Goal: Task Accomplishment & Management: Use online tool/utility

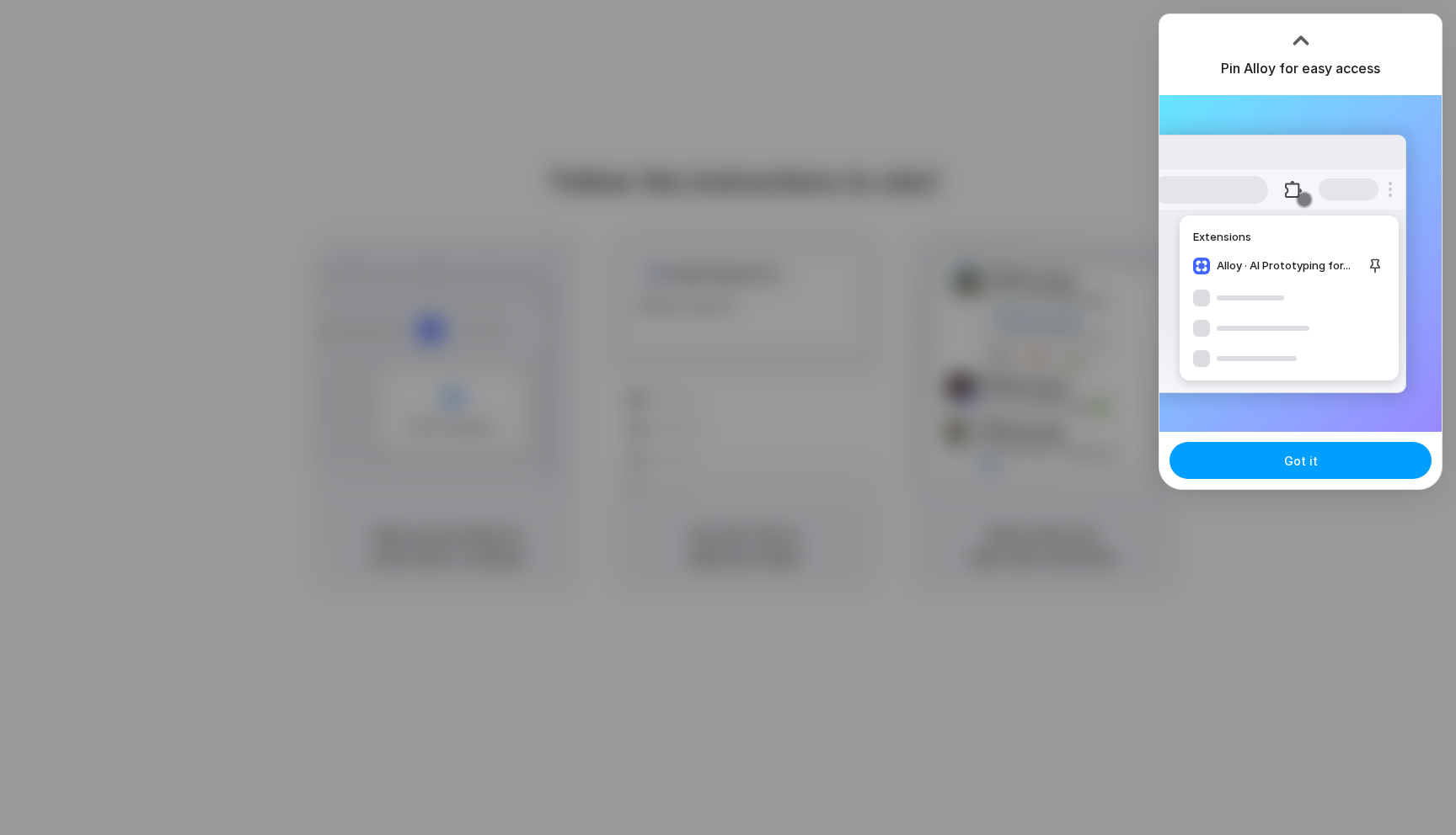
click at [1239, 464] on button "Got it" at bounding box center [1300, 460] width 262 height 37
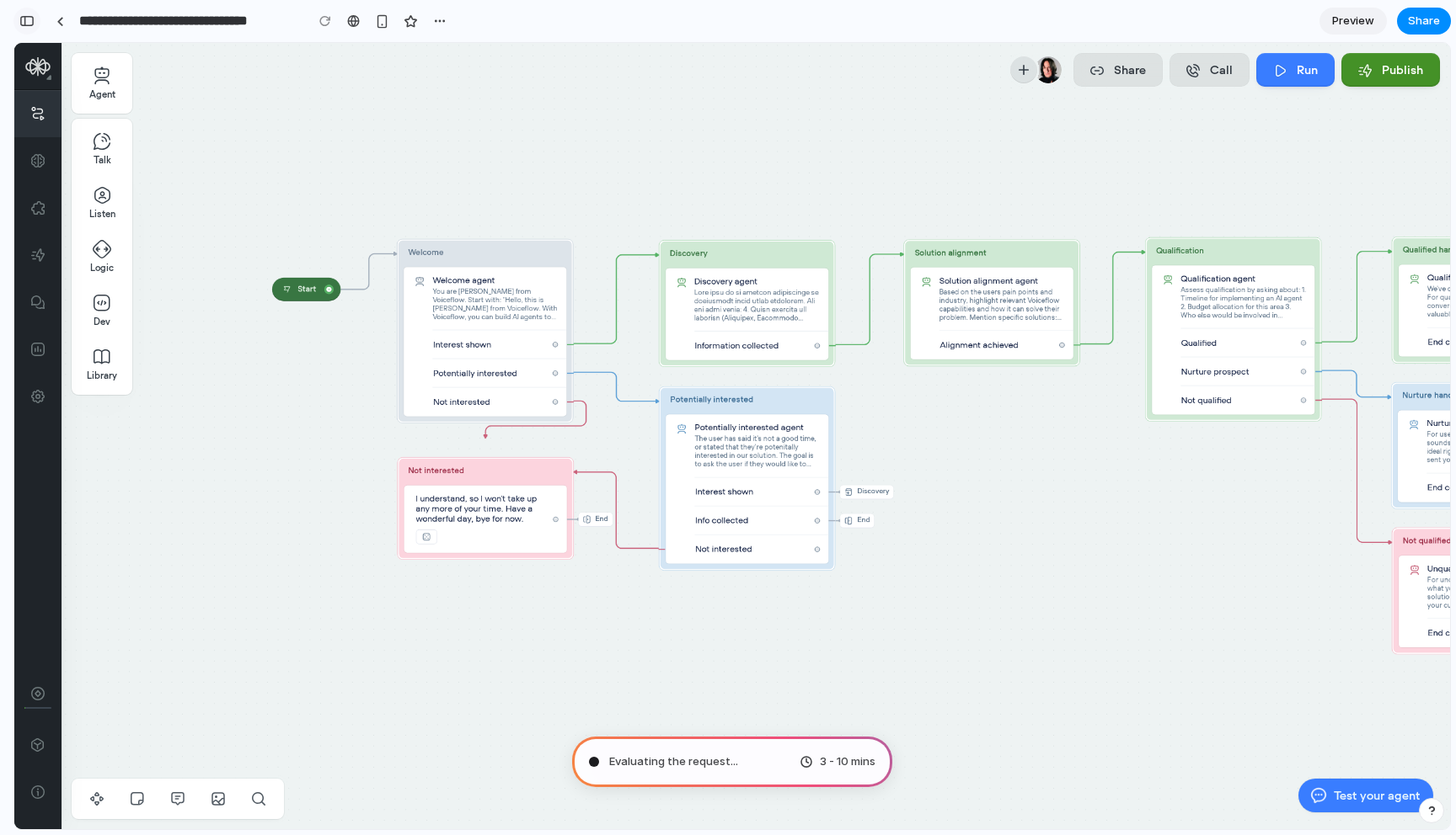
click at [26, 18] on div "button" at bounding box center [27, 21] width 15 height 12
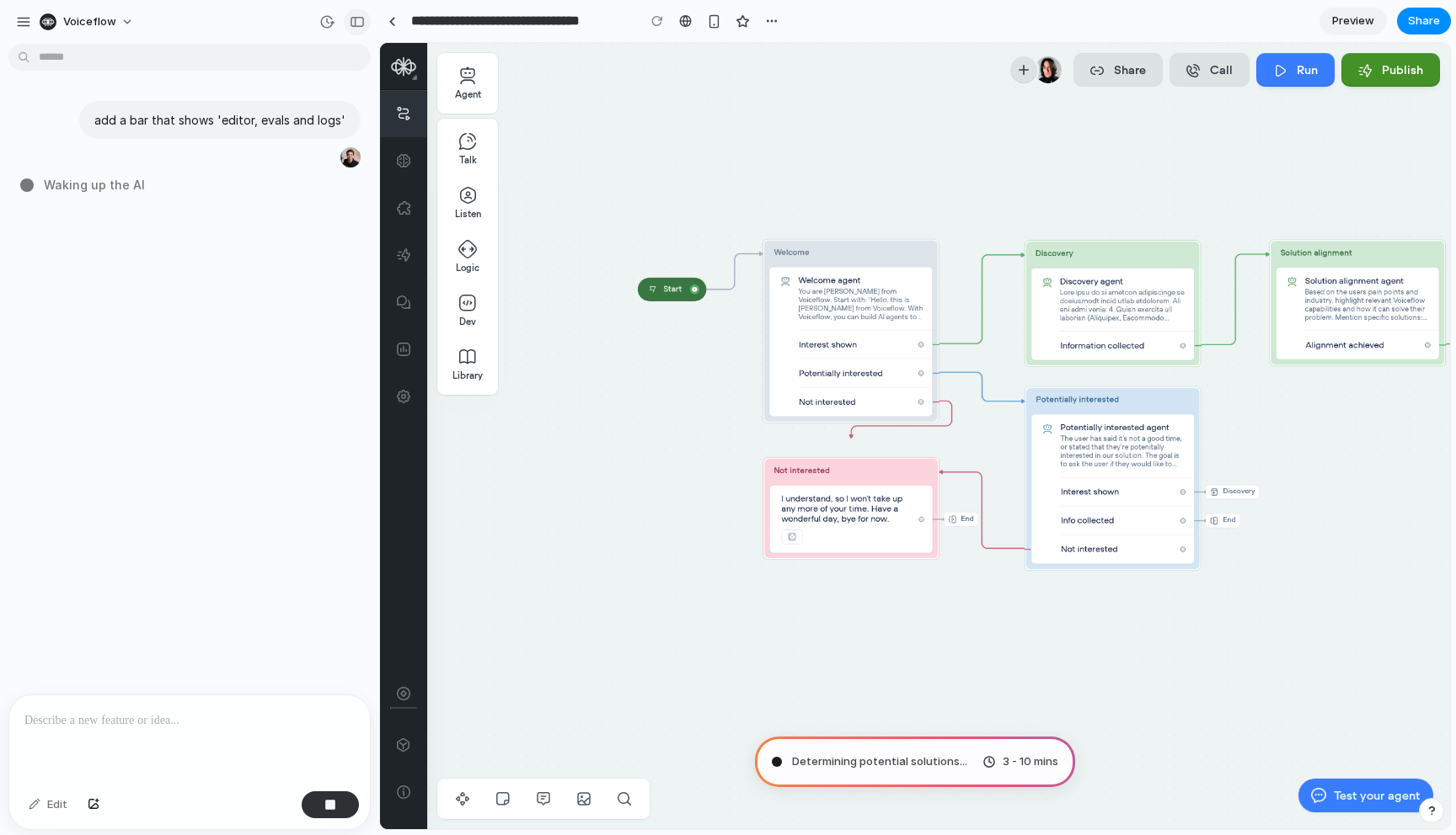
click at [355, 24] on div "button" at bounding box center [357, 22] width 15 height 12
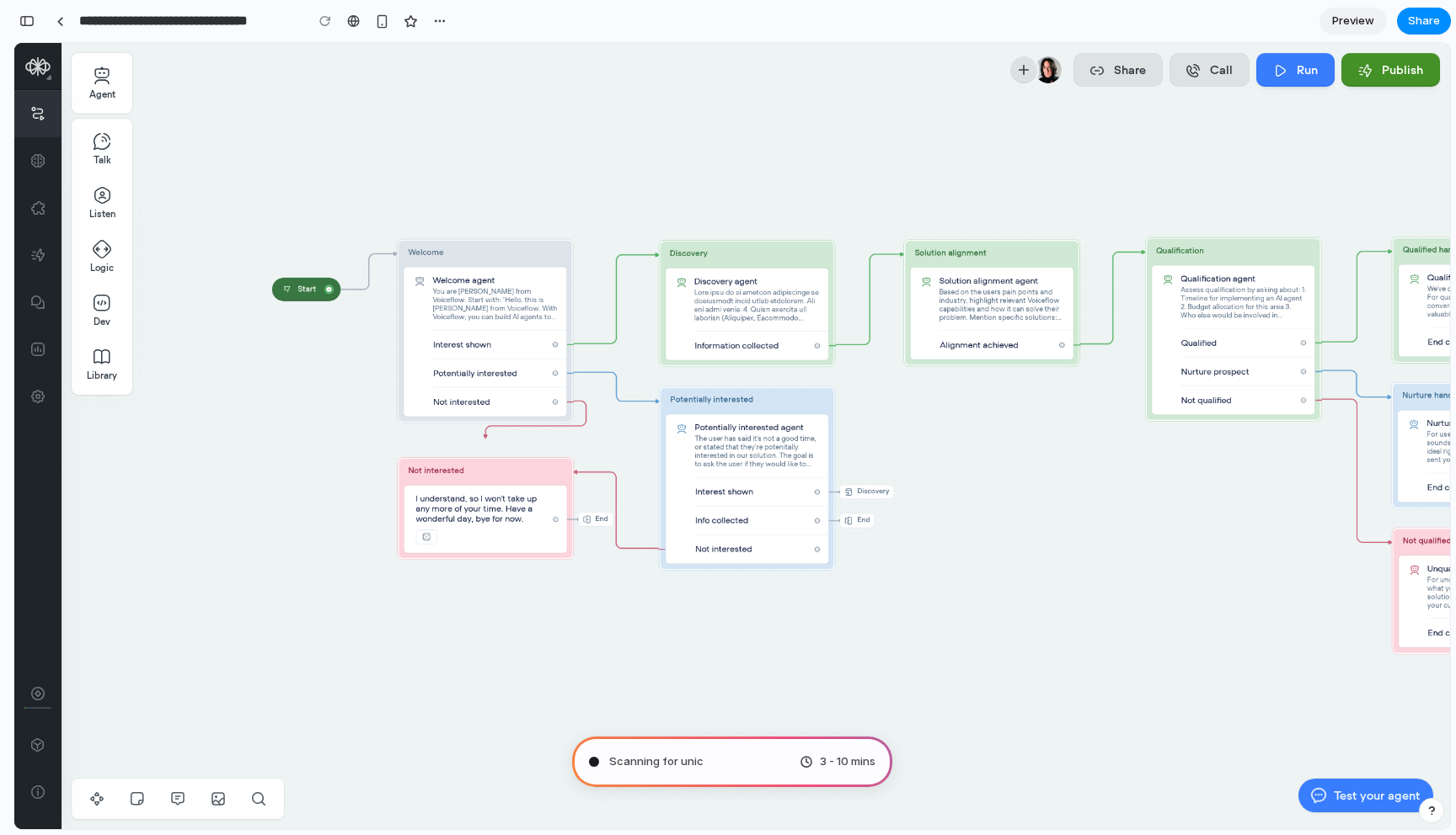
click at [1353, 27] on span "Preview" at bounding box center [1352, 21] width 42 height 17
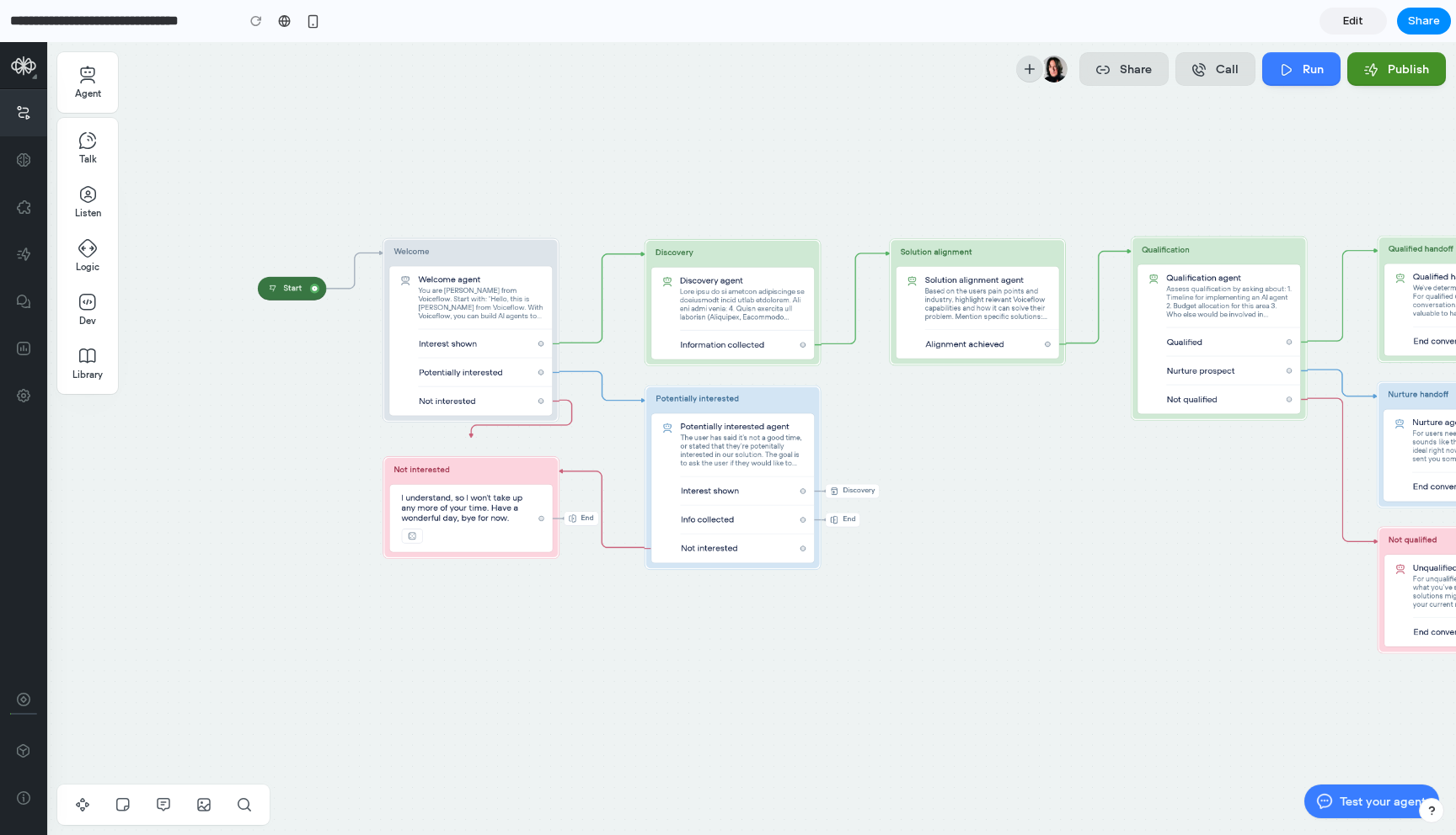
click at [1353, 27] on span "Edit" at bounding box center [1353, 21] width 21 height 17
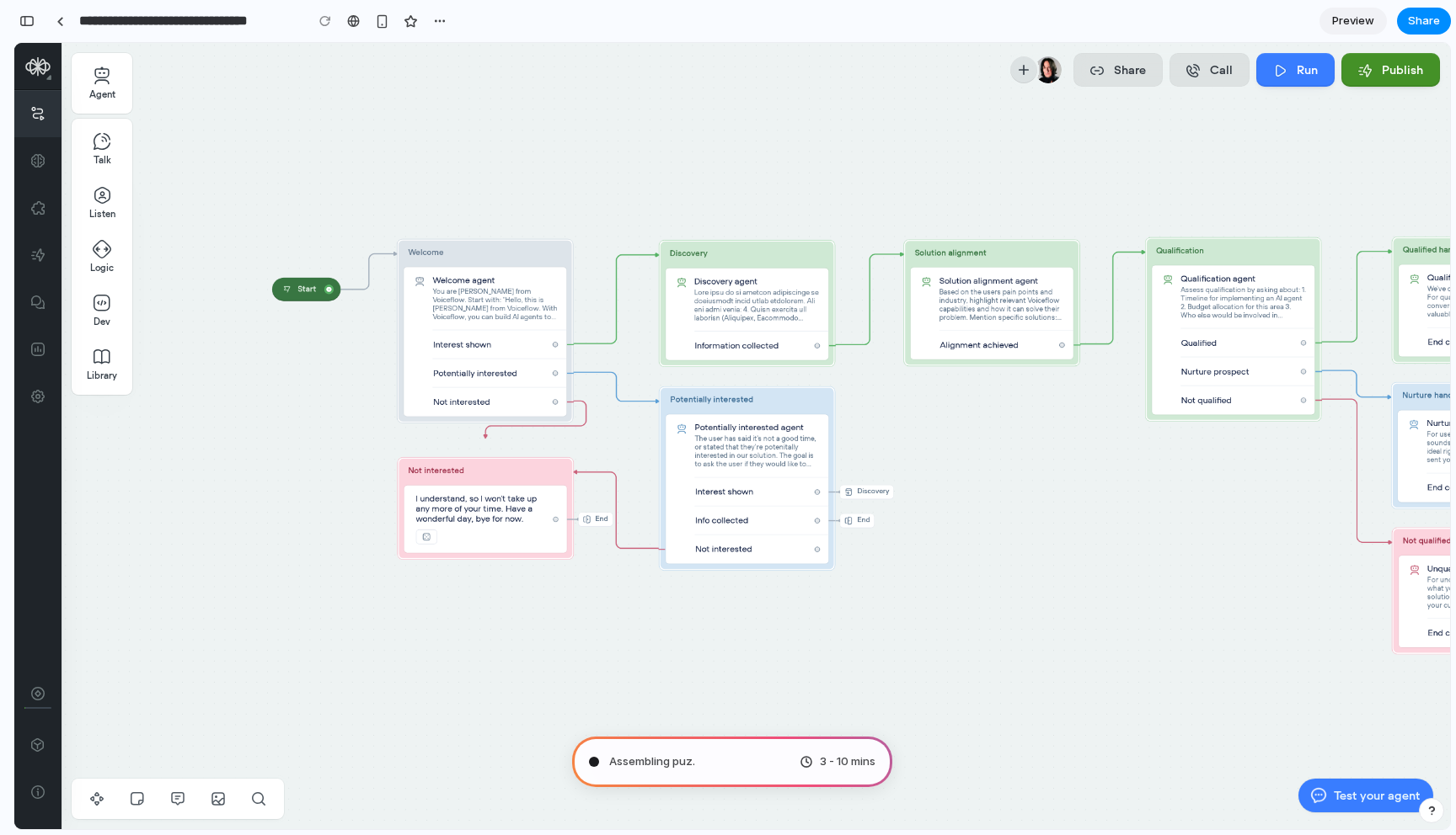
type input "**********"
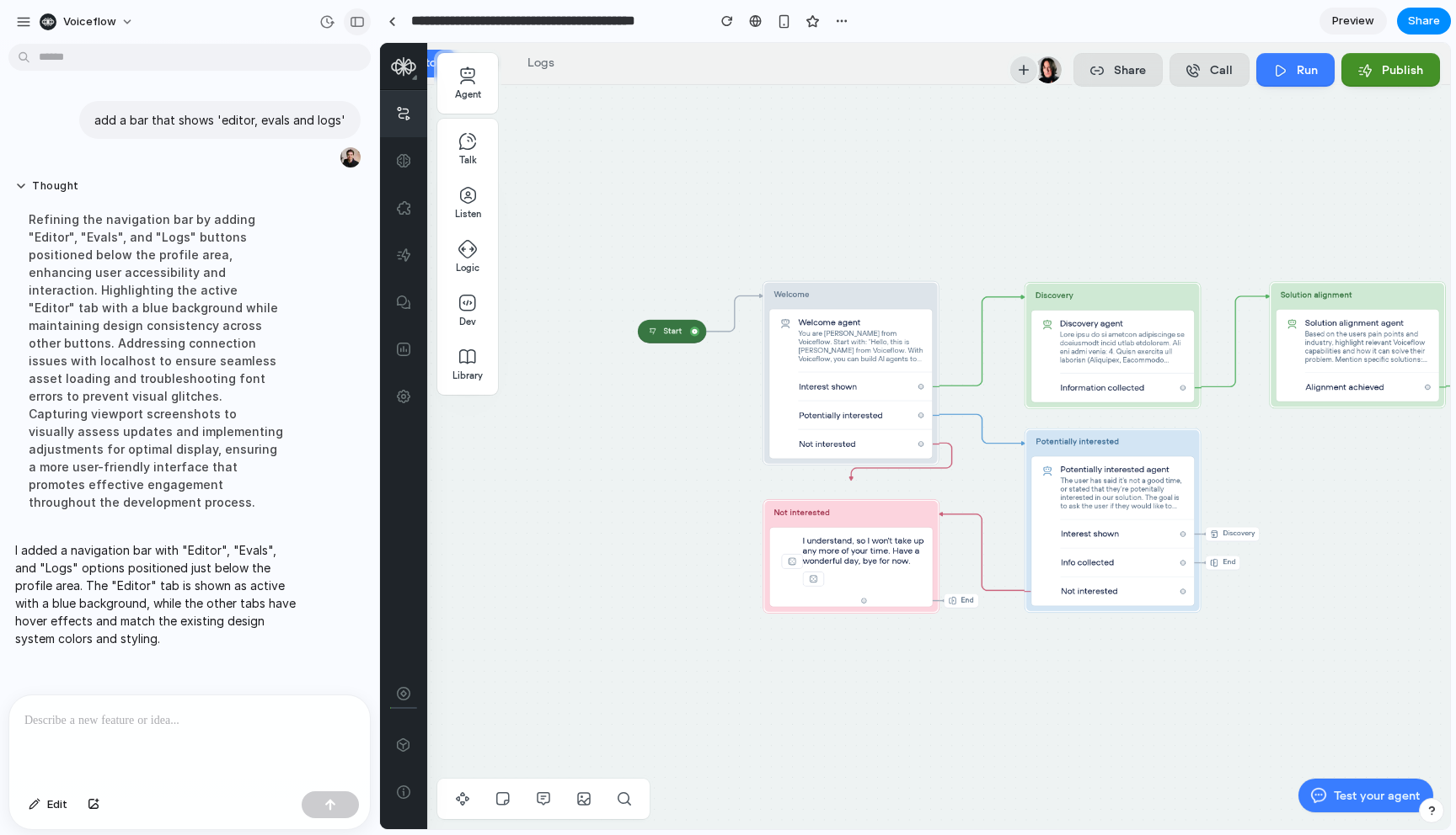
click at [360, 20] on div "button" at bounding box center [357, 22] width 15 height 12
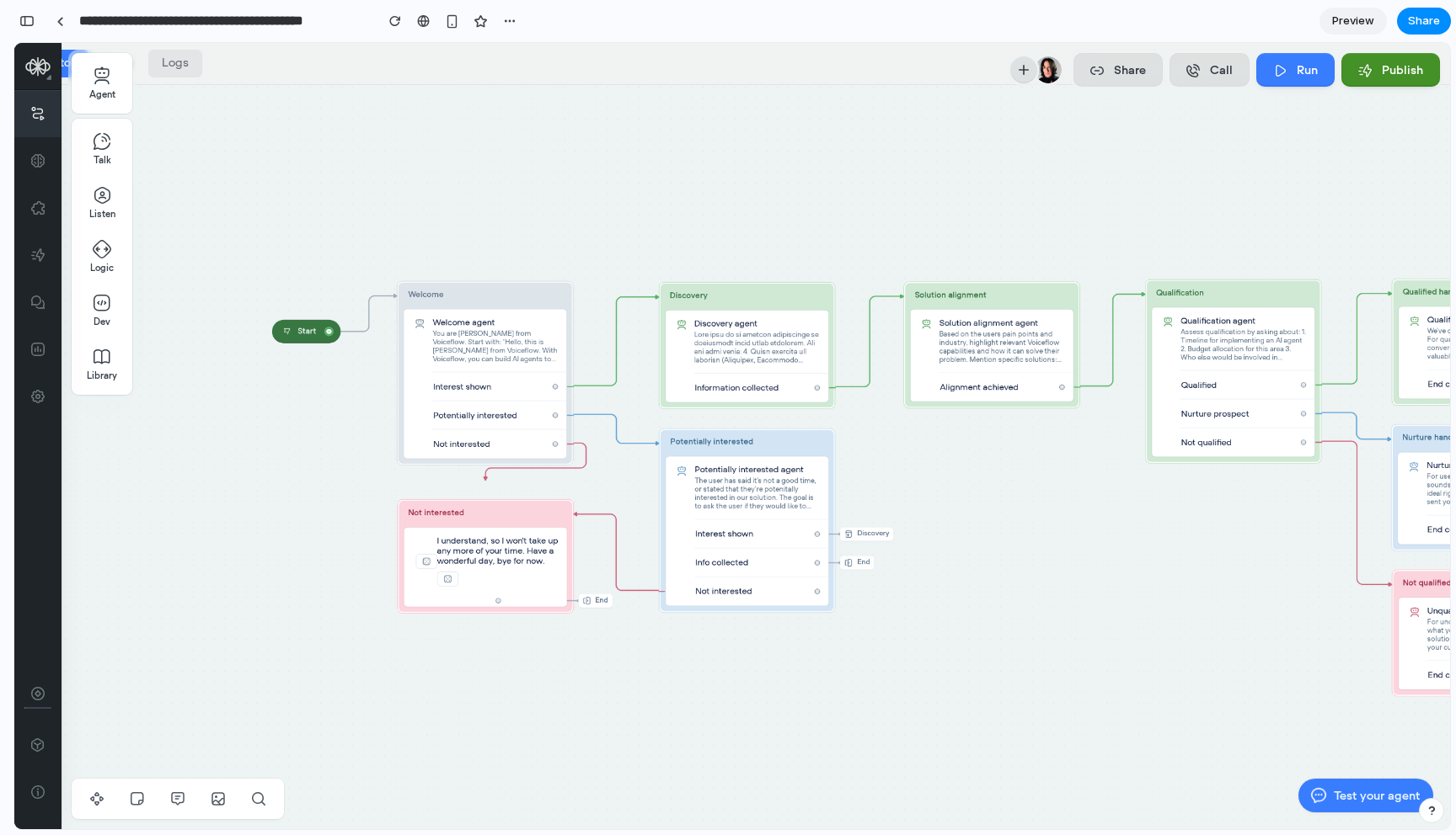
click at [183, 64] on button "Logs" at bounding box center [175, 63] width 54 height 27
